Goal: Transaction & Acquisition: Download file/media

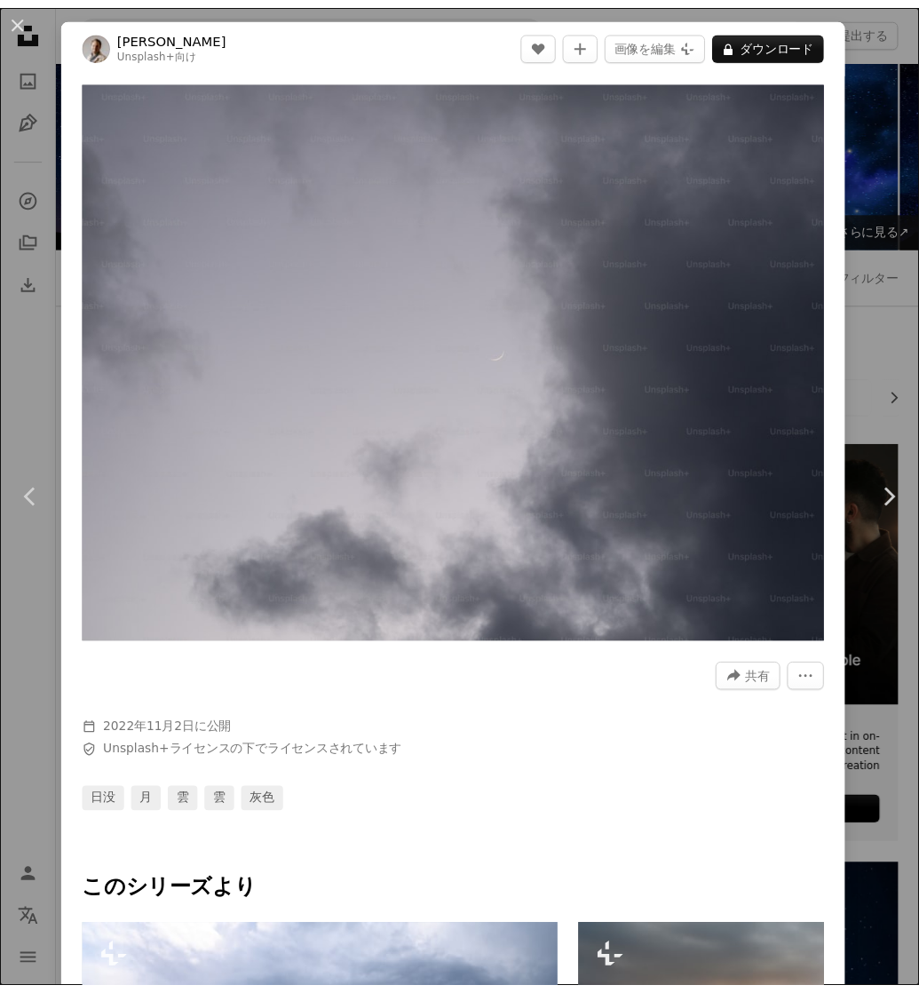
scroll to position [4910, 0]
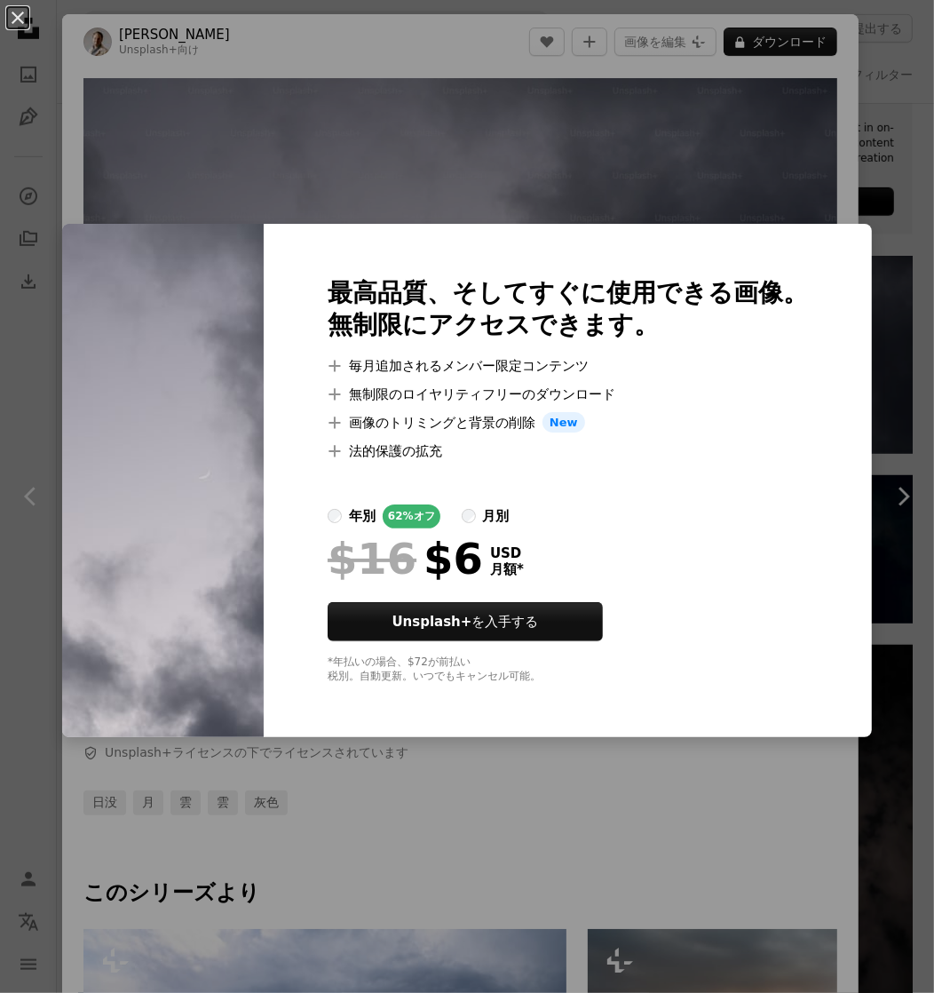
click at [887, 136] on div "An X shape 最高品質、そしてすぐに使用できる画像。 無制限にアクセスできます。 A plus sign 毎月追加されるメンバー限定コンテンツ A p…" at bounding box center [467, 496] width 934 height 993
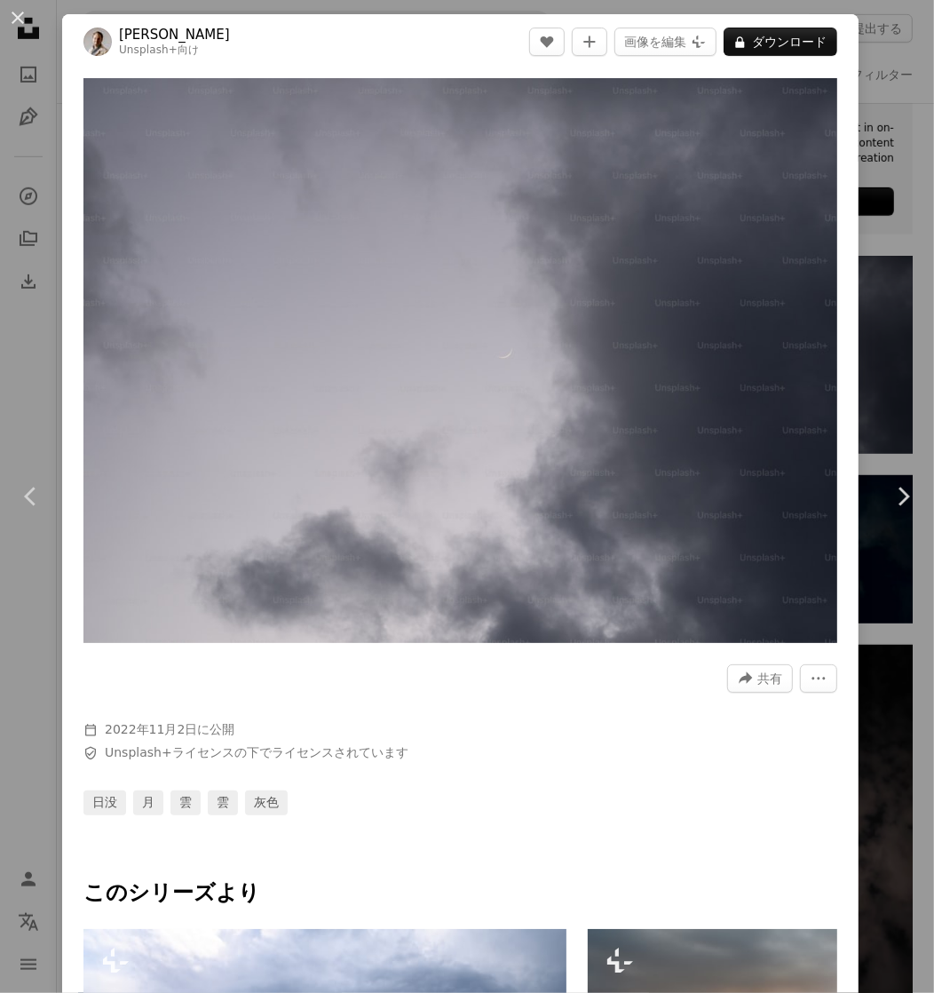
click at [887, 136] on div "An X shape Chevron left Chevron right [PERSON_NAME] Unsplash+ 向け A heart A plus…" at bounding box center [467, 496] width 934 height 993
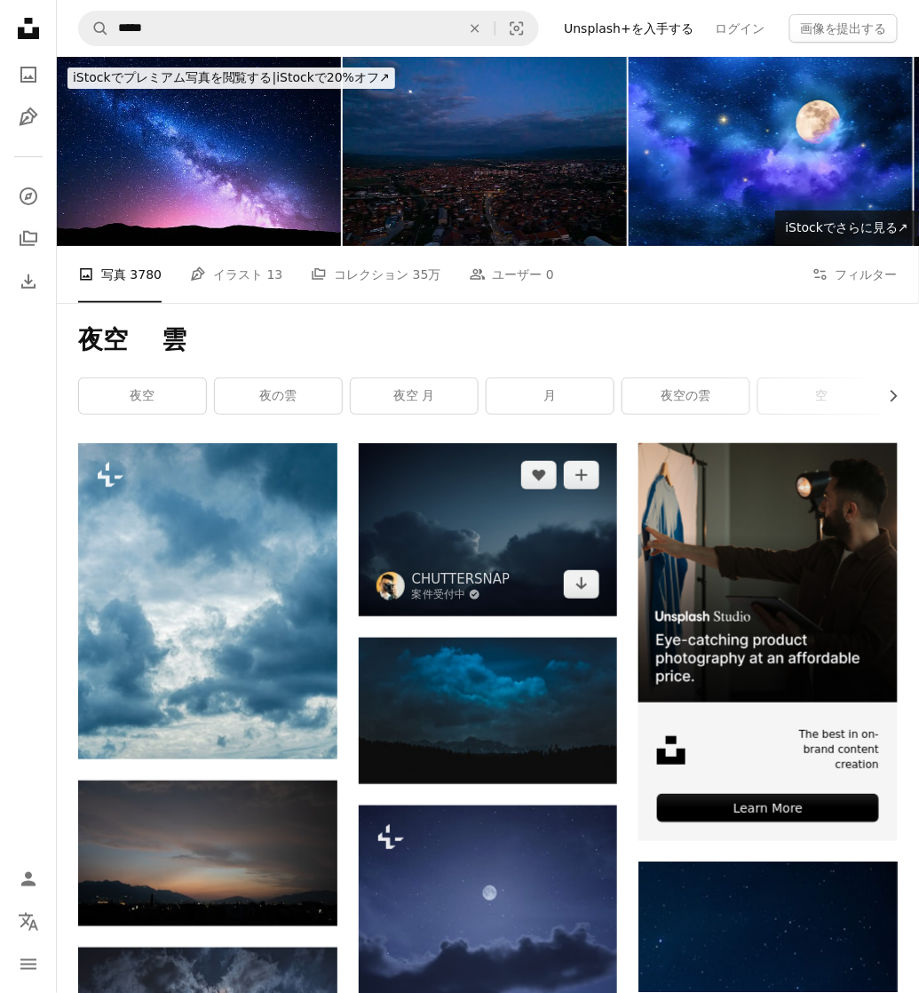
click at [434, 537] on img at bounding box center [488, 529] width 259 height 173
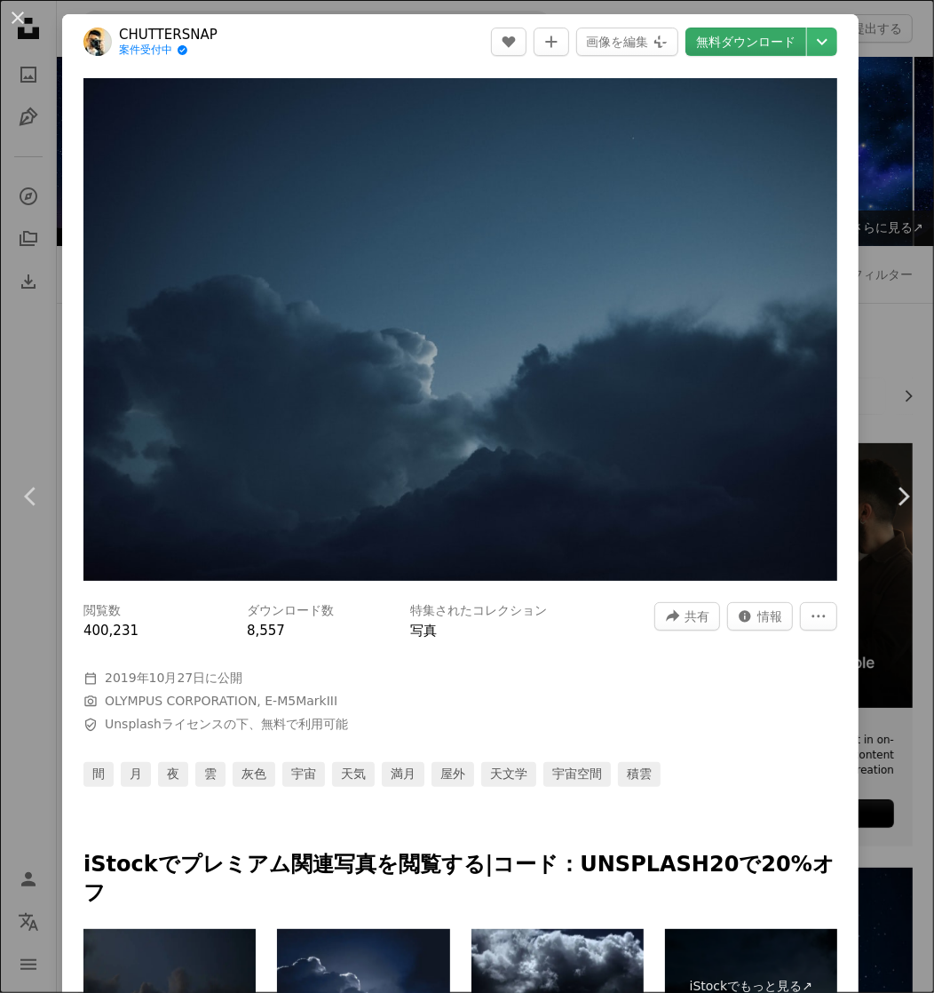
click at [750, 41] on link "無料ダウンロード" at bounding box center [746, 42] width 121 height 28
